Goal: Task Accomplishment & Management: Manage account settings

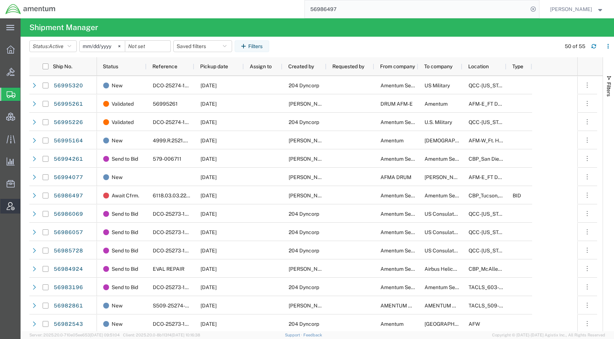
click at [25, 206] on span "Account Admin" at bounding box center [22, 206] width 5 height 15
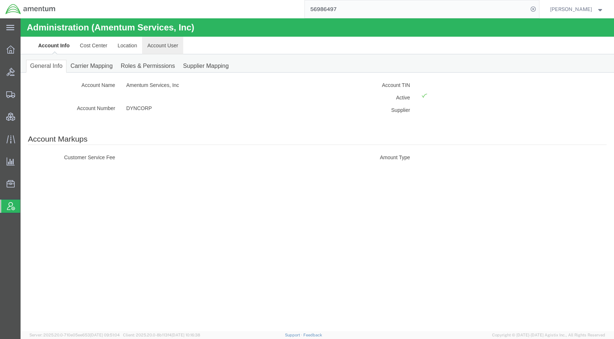
click at [166, 43] on link "Account User" at bounding box center [162, 46] width 41 height 18
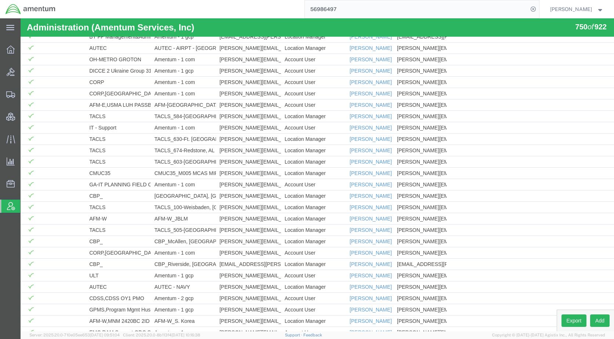
scroll to position [8159, 0]
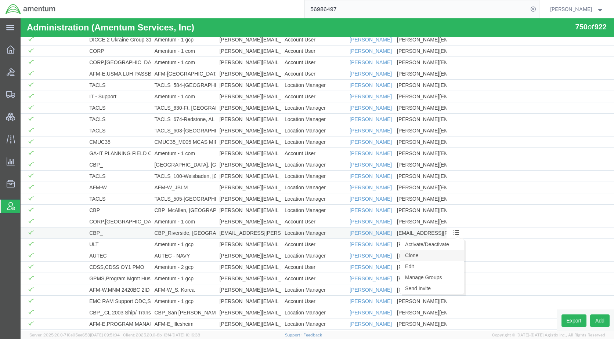
click at [438, 254] on link "Clone" at bounding box center [432, 255] width 64 height 11
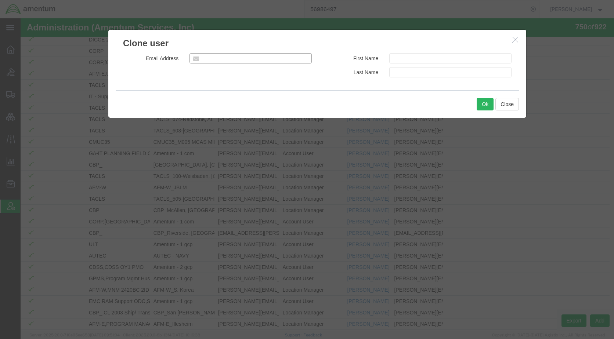
paste input "[PERSON_NAME][EMAIL_ADDRESS][PERSON_NAME][DOMAIN_NAME]"
type input "[PERSON_NAME][EMAIL_ADDRESS][PERSON_NAME][DOMAIN_NAME]"
paste input "[PERSON_NAME]"
type input "[PERSON_NAME]"
paste input "[PERSON_NAME]"
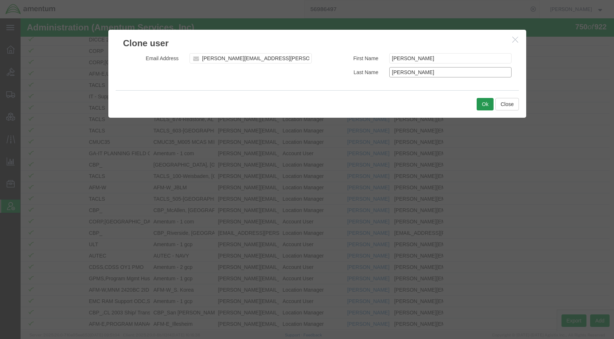
type input "[PERSON_NAME]"
click at [485, 105] on button "Ok" at bounding box center [484, 104] width 17 height 12
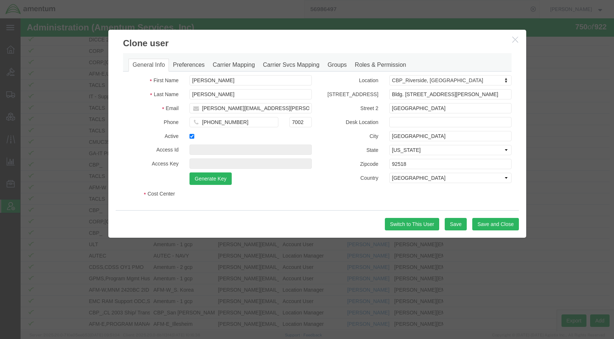
select select "DEPARTMENT"
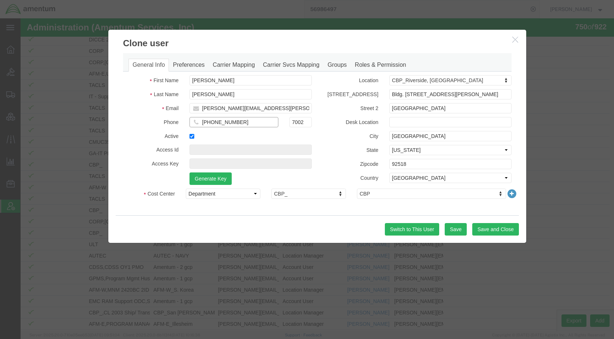
drag, startPoint x: 238, startPoint y: 124, endPoint x: 181, endPoint y: 124, distance: 57.3
click at [181, 124] on div "Phone [PHONE_NUMBER] 7002" at bounding box center [217, 124] width 200 height 14
paste input "413-2001"
type input "[PHONE_NUMBER]"
click at [307, 123] on input "7002" at bounding box center [300, 122] width 22 height 10
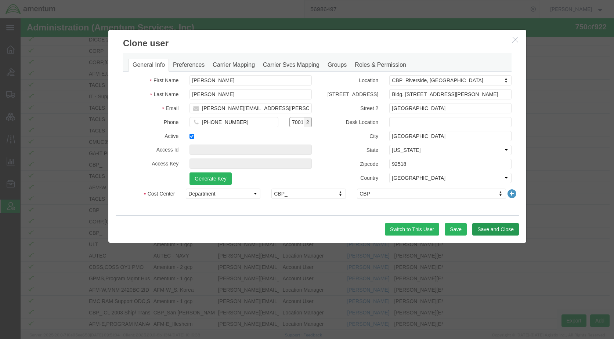
type input "7001"
click at [486, 228] on button "Save and Close" at bounding box center [495, 229] width 47 height 12
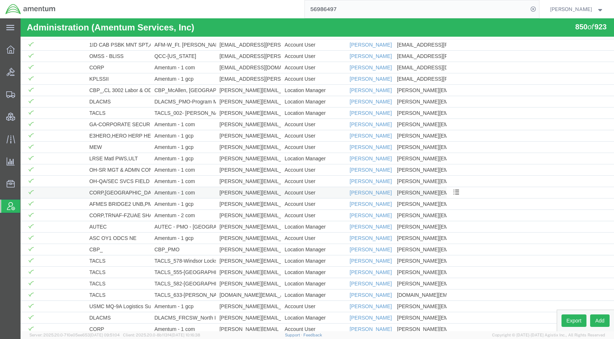
scroll to position [9187, 0]
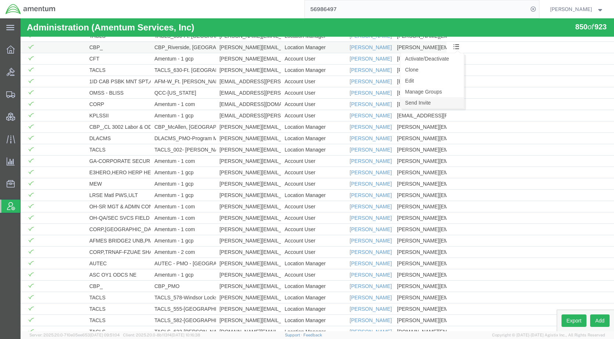
click at [426, 103] on link "Send Invite" at bounding box center [432, 102] width 64 height 11
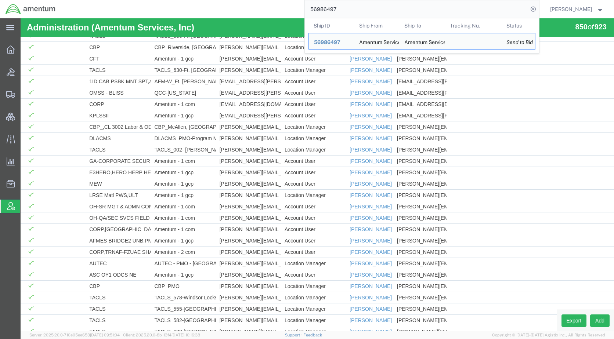
drag, startPoint x: 367, startPoint y: 7, endPoint x: 294, endPoint y: 9, distance: 72.3
click at [294, 9] on div "56986497 Ship ID Ship From Ship To Tracking Nu. Status Ship ID 56986497 Ship Fr…" at bounding box center [300, 9] width 478 height 18
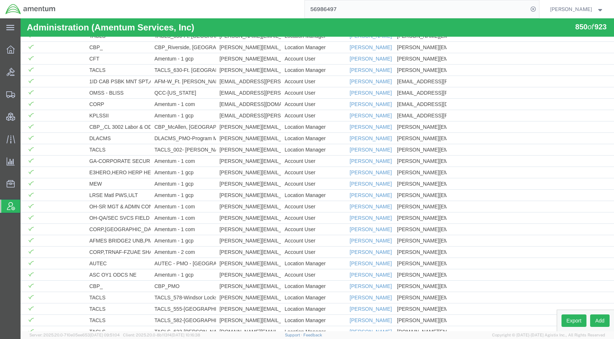
paste input "95164"
type input "56995164"
click at [538, 9] on icon at bounding box center [533, 9] width 10 height 10
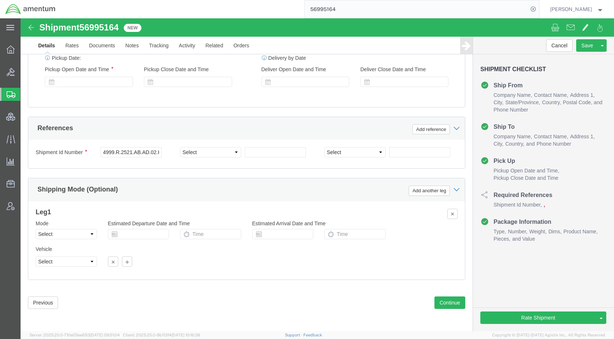
scroll to position [359, 0]
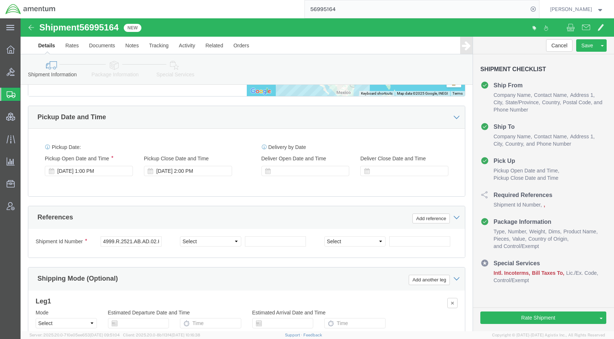
select select
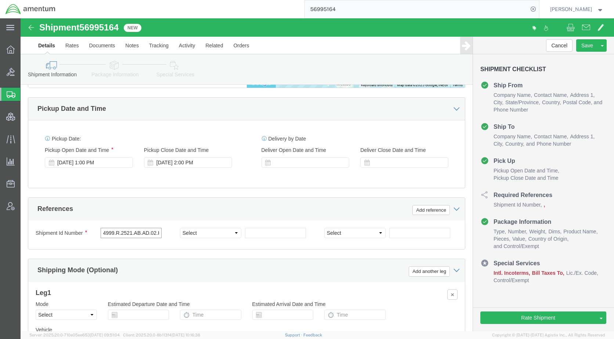
scroll to position [0, 21]
drag, startPoint x: 80, startPoint y: 216, endPoint x: 140, endPoint y: 216, distance: 59.5
click div "4999.R.2521.AB.AD.02.KREA.00"
click select "Select Account Type Activity ID Airline Appointment Number ASN Batch Request # …"
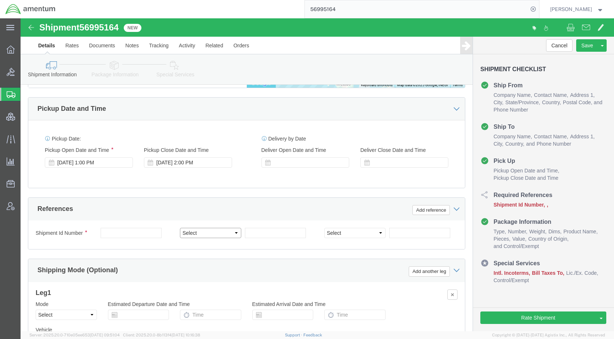
select select "PROJNUM"
click select "Select Account Type Activity ID Airline Appointment Number ASN Batch Request # …"
paste input "4999.R.2521.AB.AD.02.KREA.00"
type input "4999.R.2521.AB.AD.02.KREA.00"
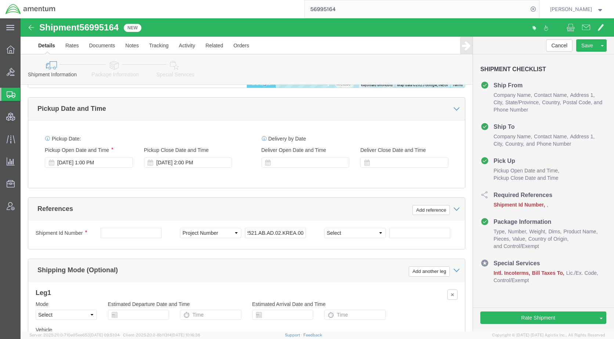
scroll to position [0, 0]
drag, startPoint x: 104, startPoint y: 11, endPoint x: 63, endPoint y: 10, distance: 40.7
click div "Shipment 56995164 New"
copy span "56995164"
paste input "56995164"
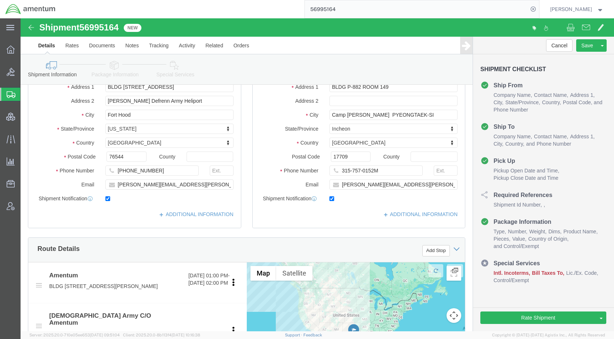
scroll to position [73, 0]
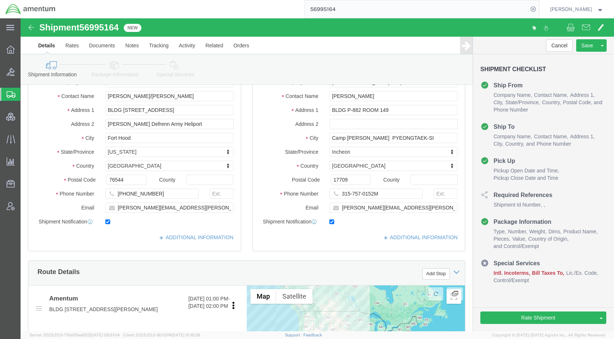
type input "56995164"
click input "315-757-0152M"
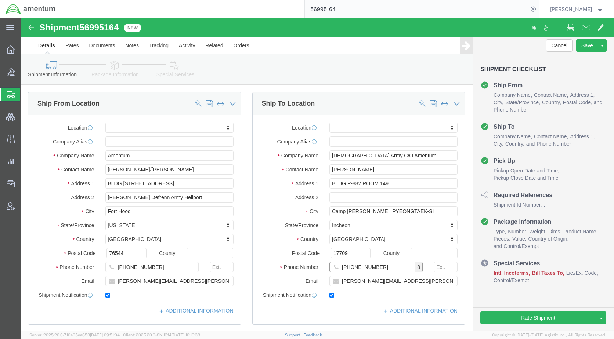
type input "[PHONE_NUMBER]"
click icon
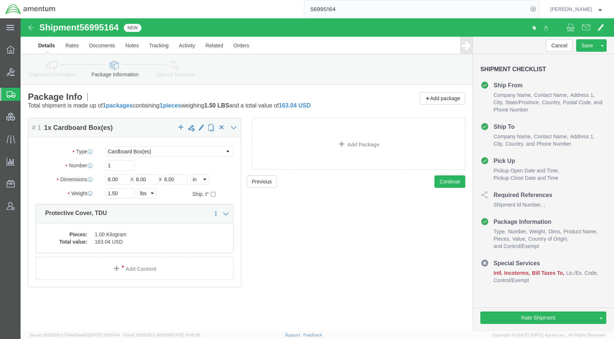
click icon
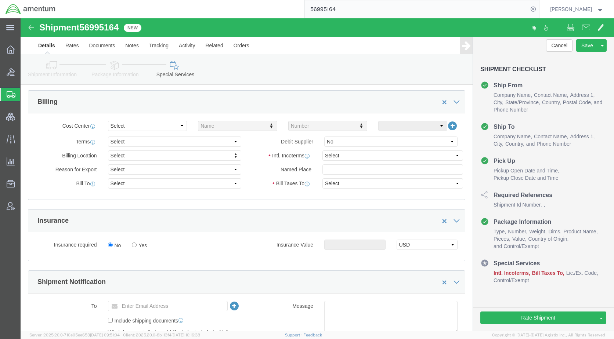
scroll to position [330, 0]
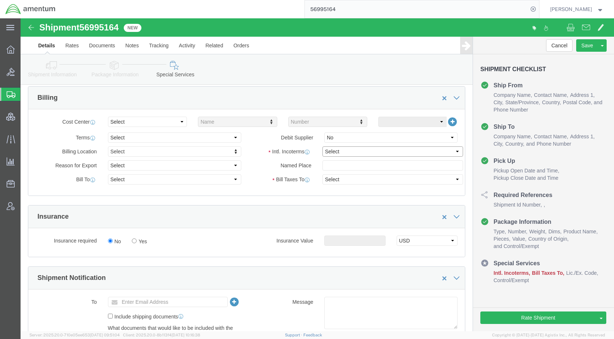
click select "Select Carriage Insurance Paid Carriage Paid To Cost and Freight Cost Insurance…"
select select "DDP"
click select "Select Carriage Insurance Paid Carriage Paid To Cost and Freight Cost Insurance…"
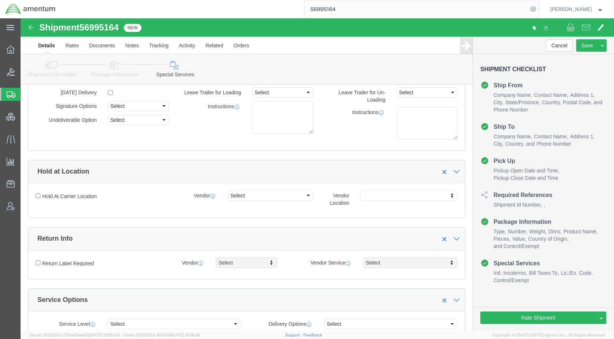
scroll to position [0, 0]
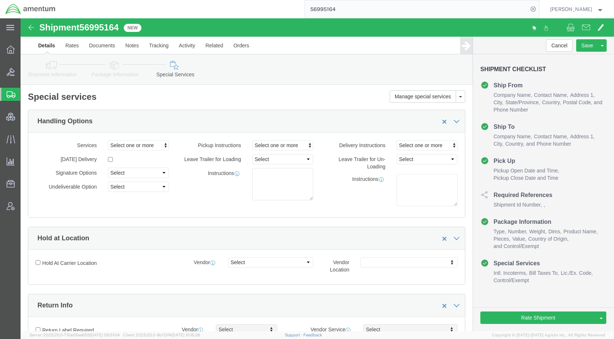
click icon
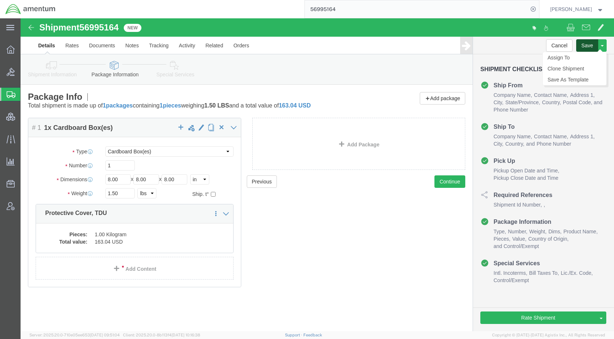
click button "Save"
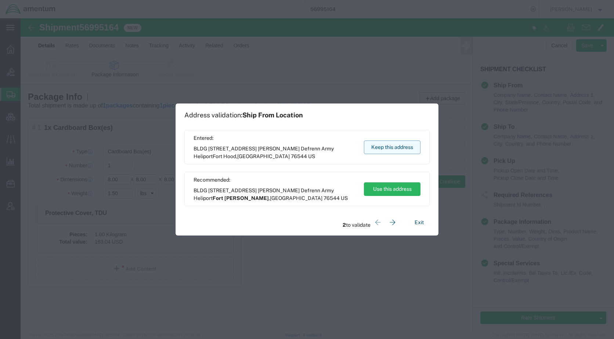
click at [381, 145] on button "Keep this address" at bounding box center [392, 148] width 57 height 14
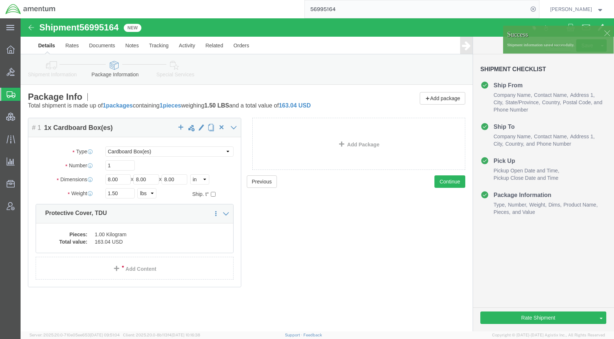
click div
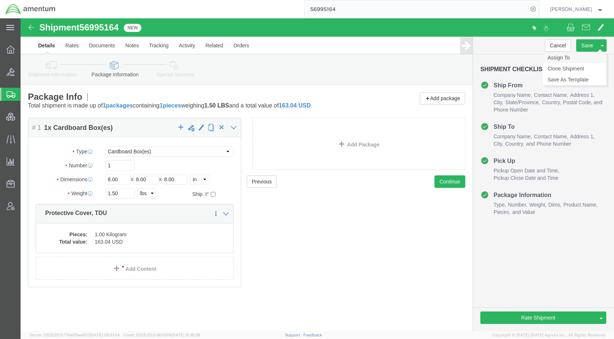
click link "Assign To"
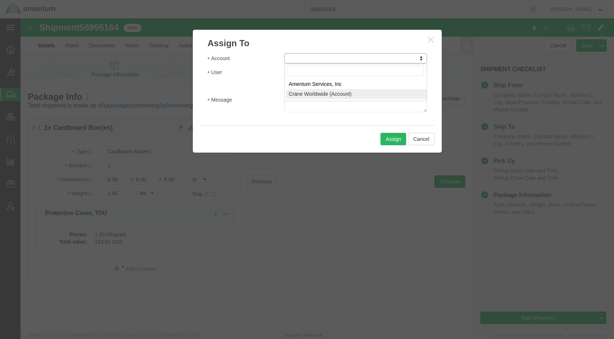
select select "107"
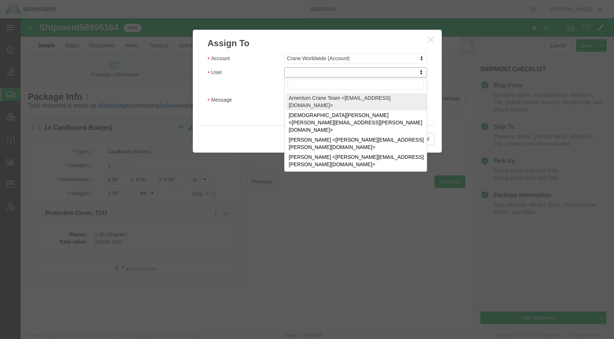
select select "134905"
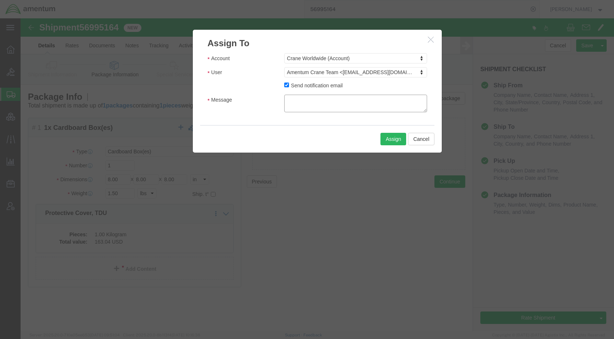
click textarea "Message"
type textarea "Please provide an EEI filing for this shipment moving via FedEx. Thank you."
click button "Assign"
